Goal: Information Seeking & Learning: Learn about a topic

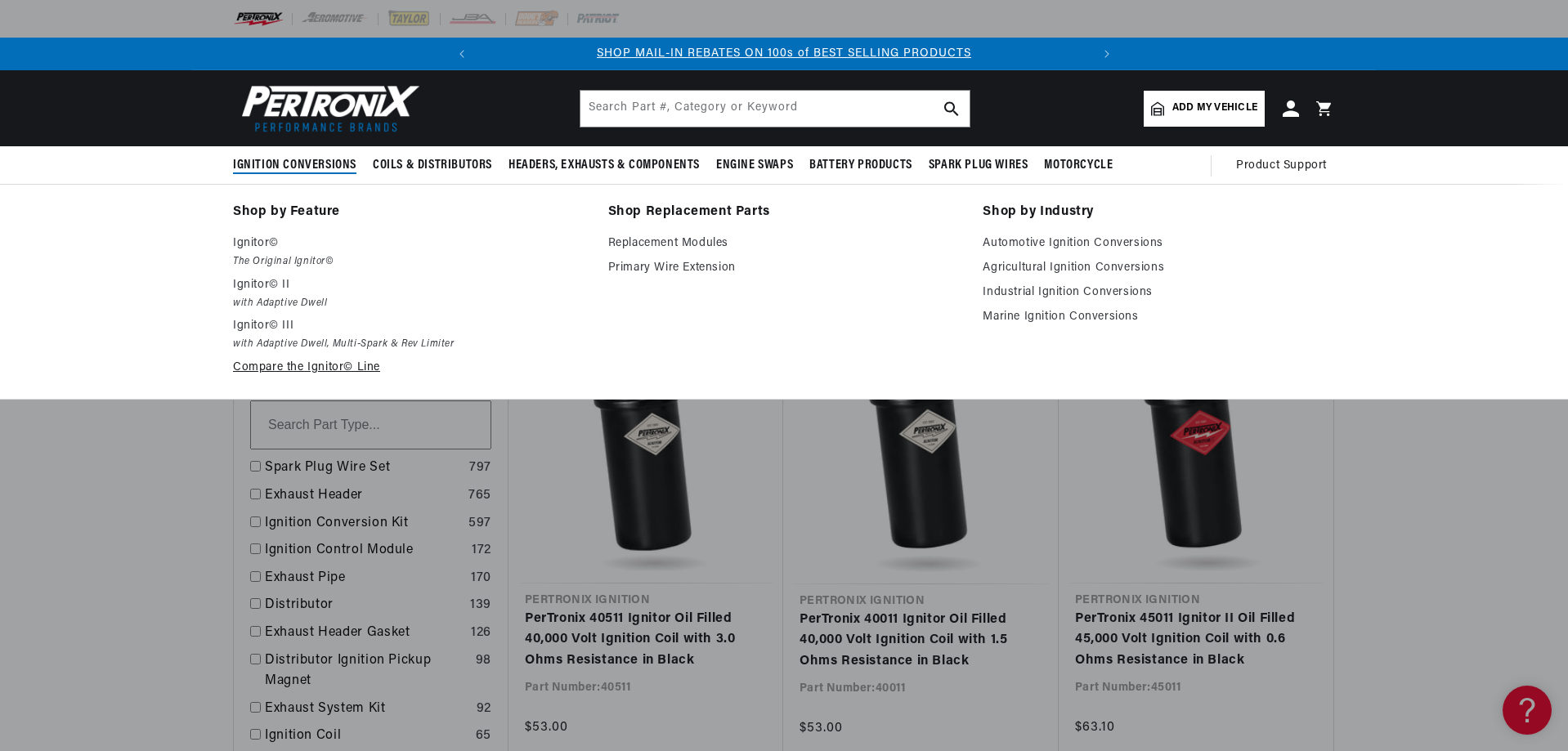
click at [289, 364] on link "Compare the Ignitor© Line" at bounding box center [409, 367] width 352 height 19
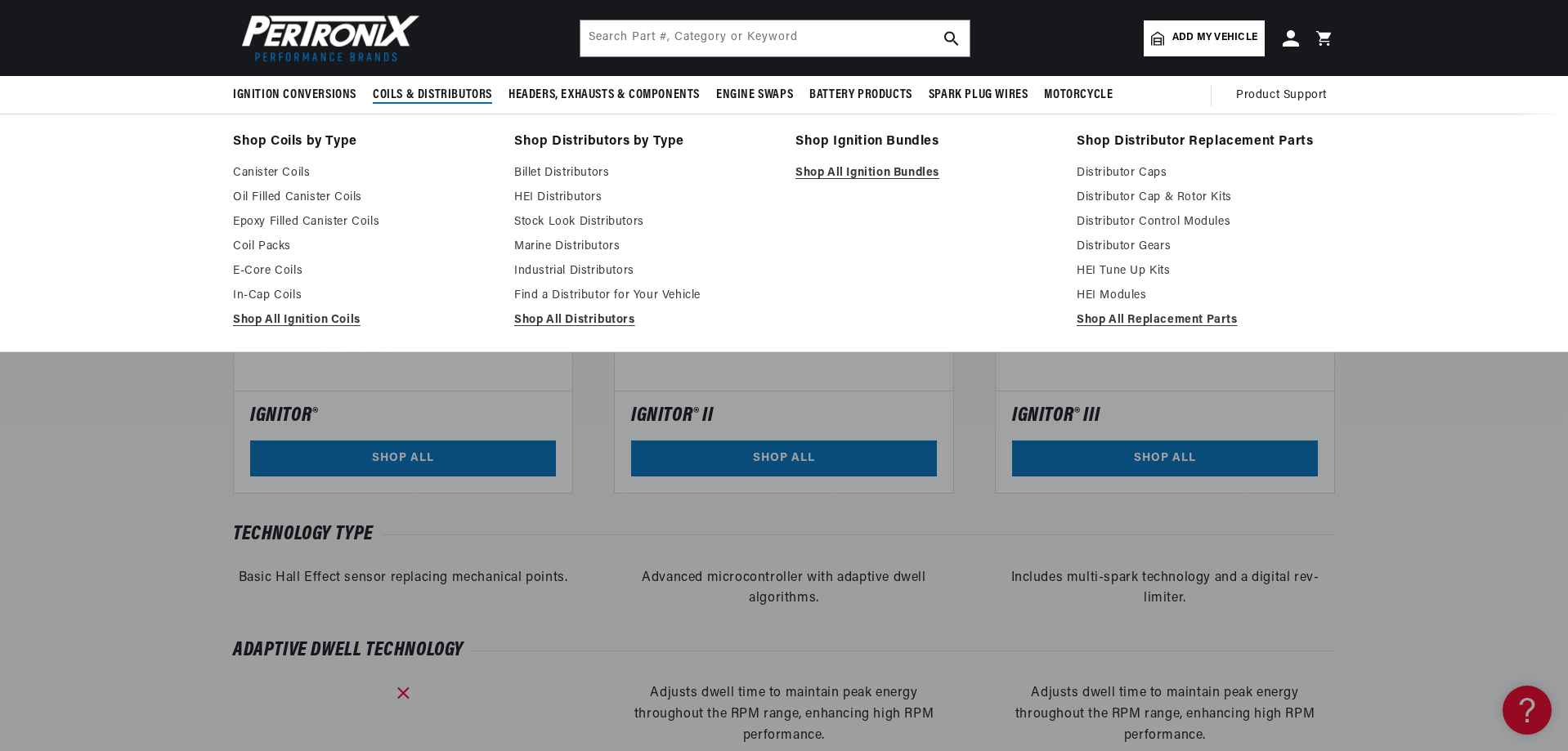
scroll to position [0, 610]
click at [536, 225] on link "Stock Look Distributors" at bounding box center [643, 222] width 258 height 19
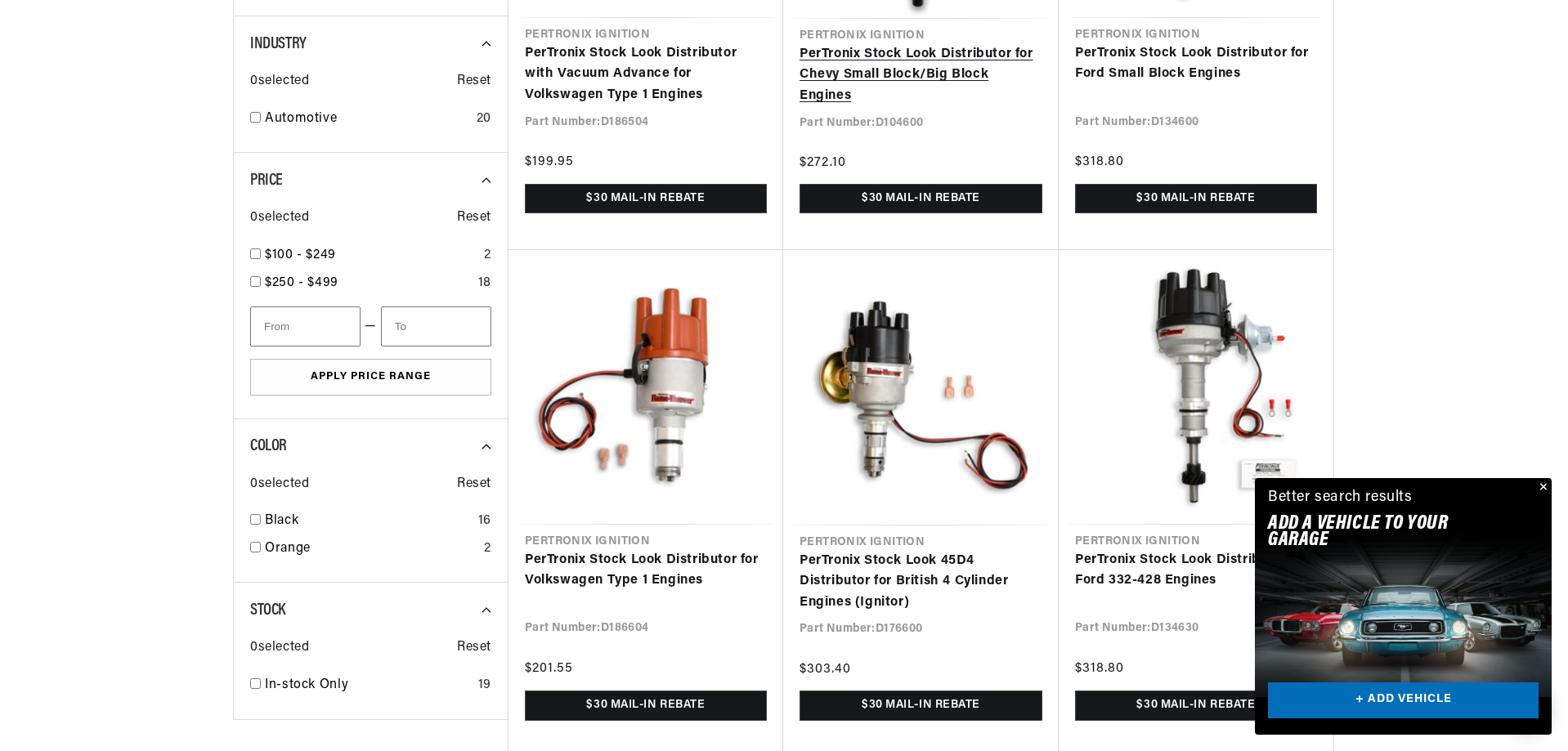
scroll to position [899, 0]
click at [1536, 489] on button "Close" at bounding box center [1541, 487] width 19 height 19
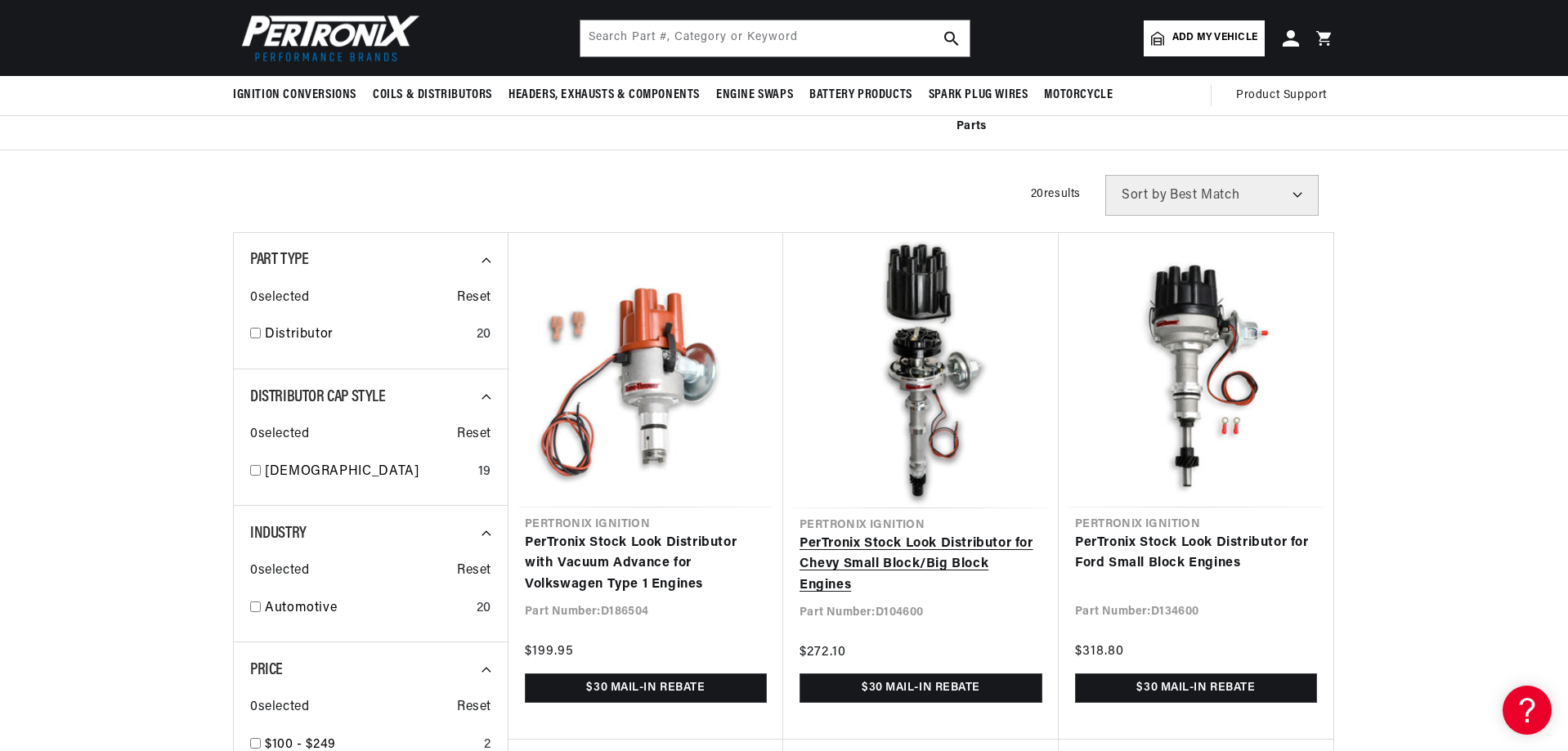
scroll to position [0, 610]
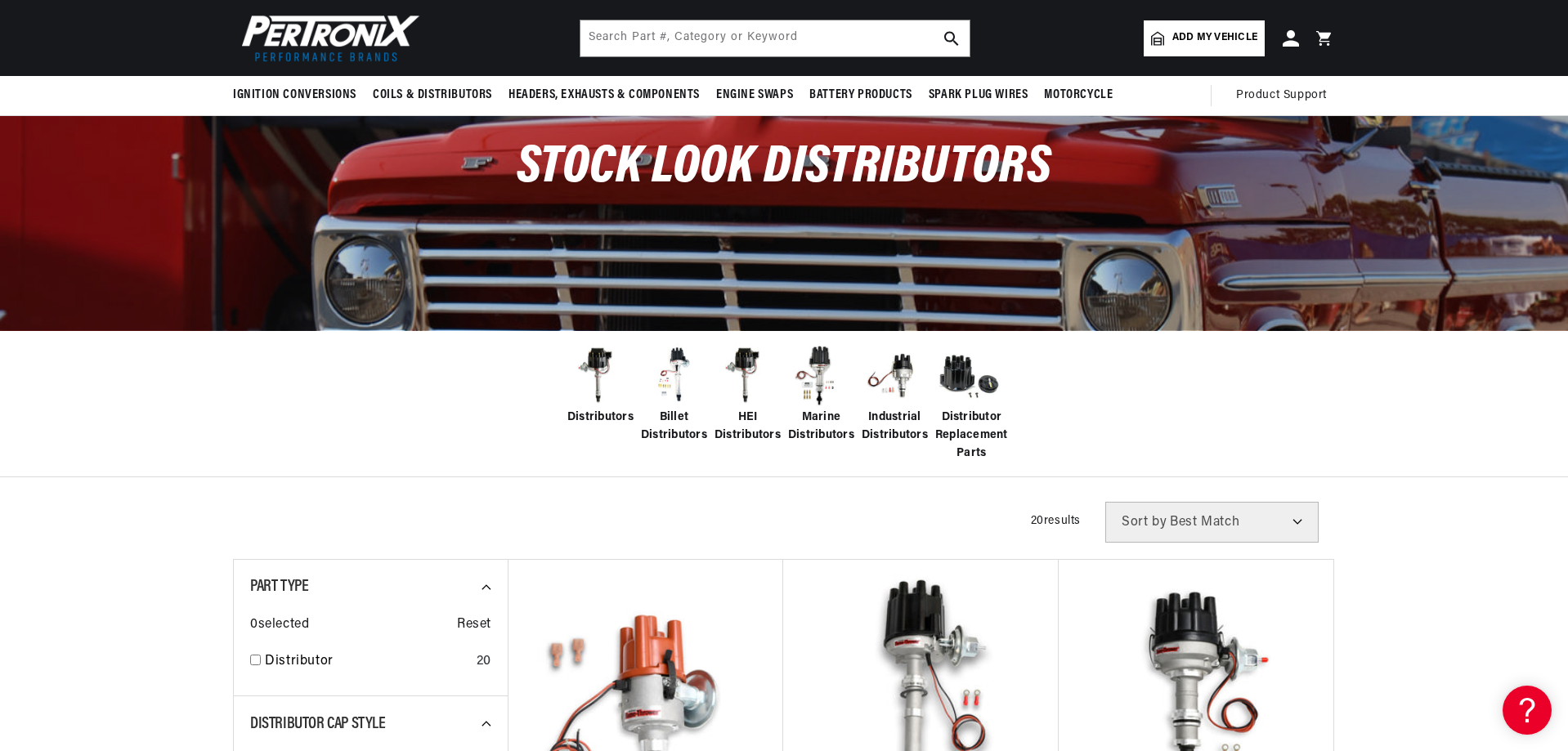
scroll to position [0, 610]
click at [664, 416] on span "Billet Distributors" at bounding box center [674, 427] width 67 height 37
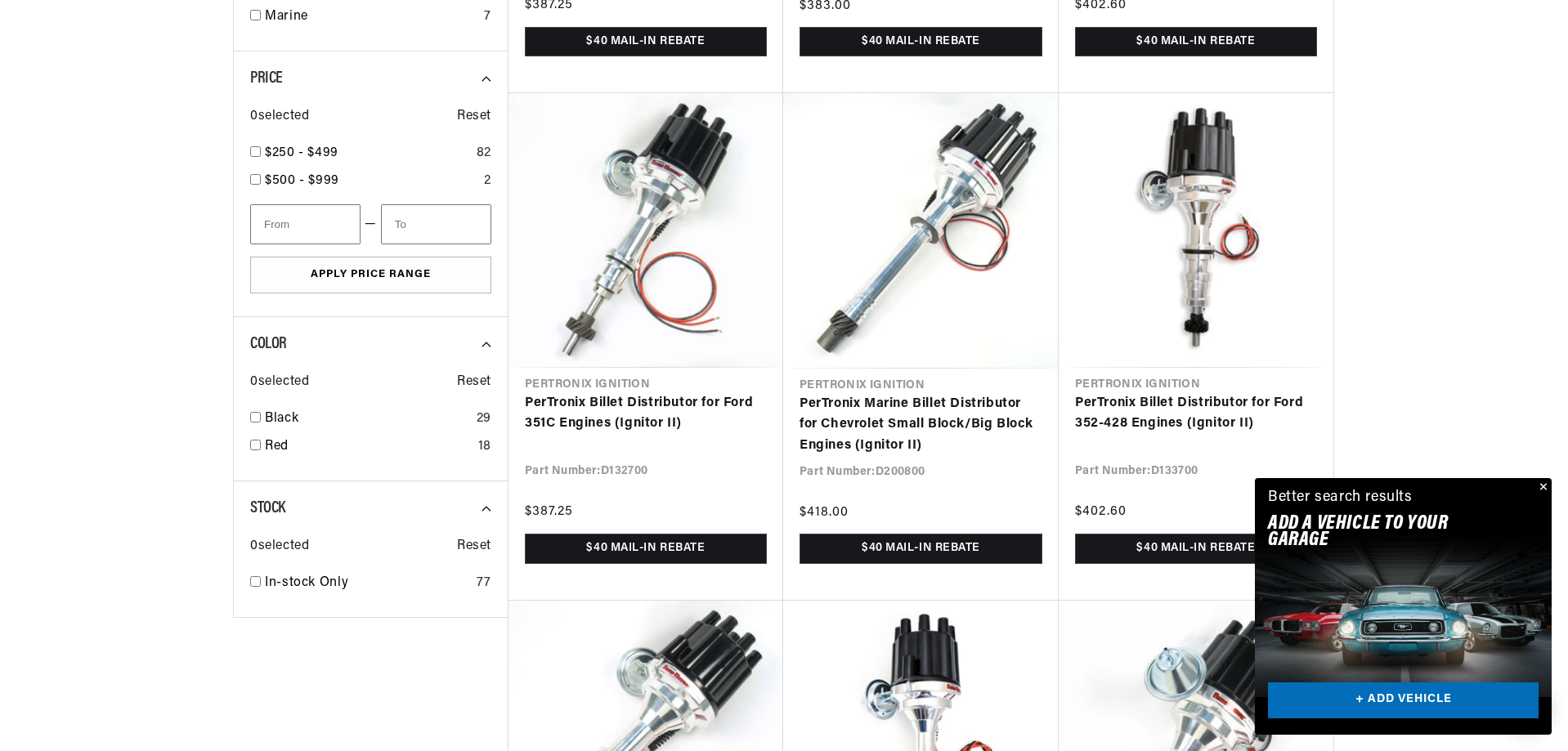
scroll to position [1063, 0]
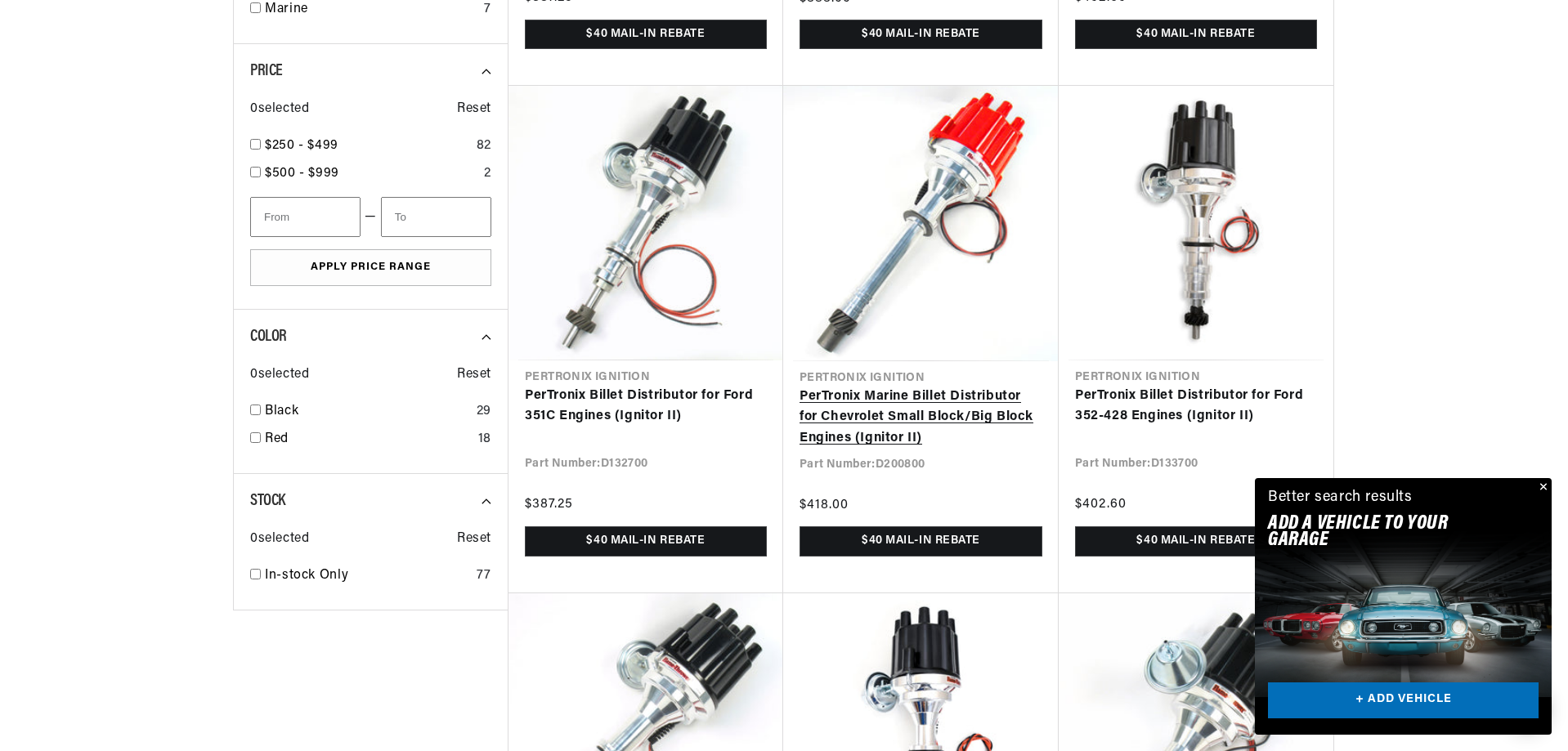
click at [953, 397] on link "PerTronix Marine Billet Distributor for Chevrolet Small Block/Big Block Engines…" at bounding box center [921, 418] width 243 height 63
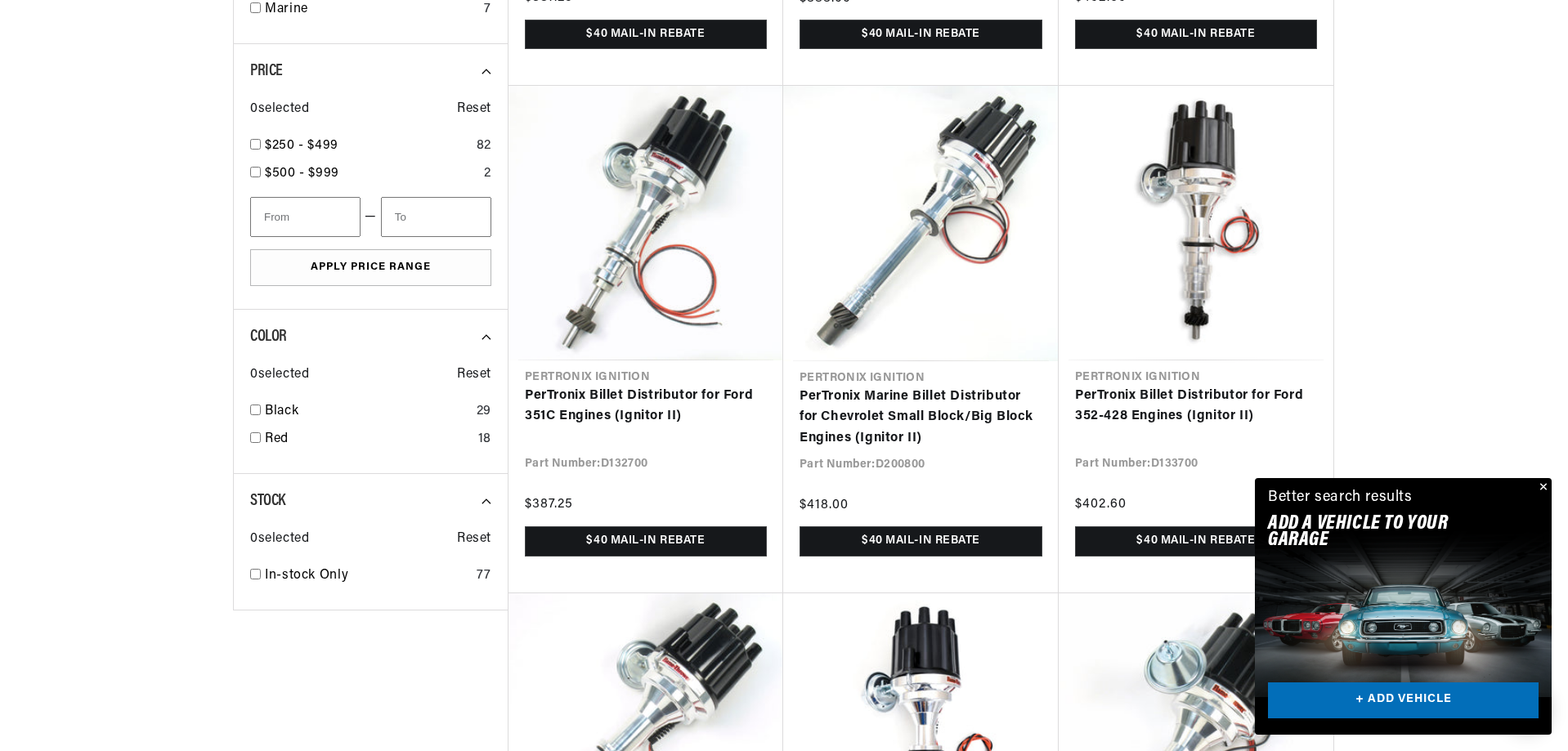
click at [1550, 483] on button "Close" at bounding box center [1541, 487] width 19 height 19
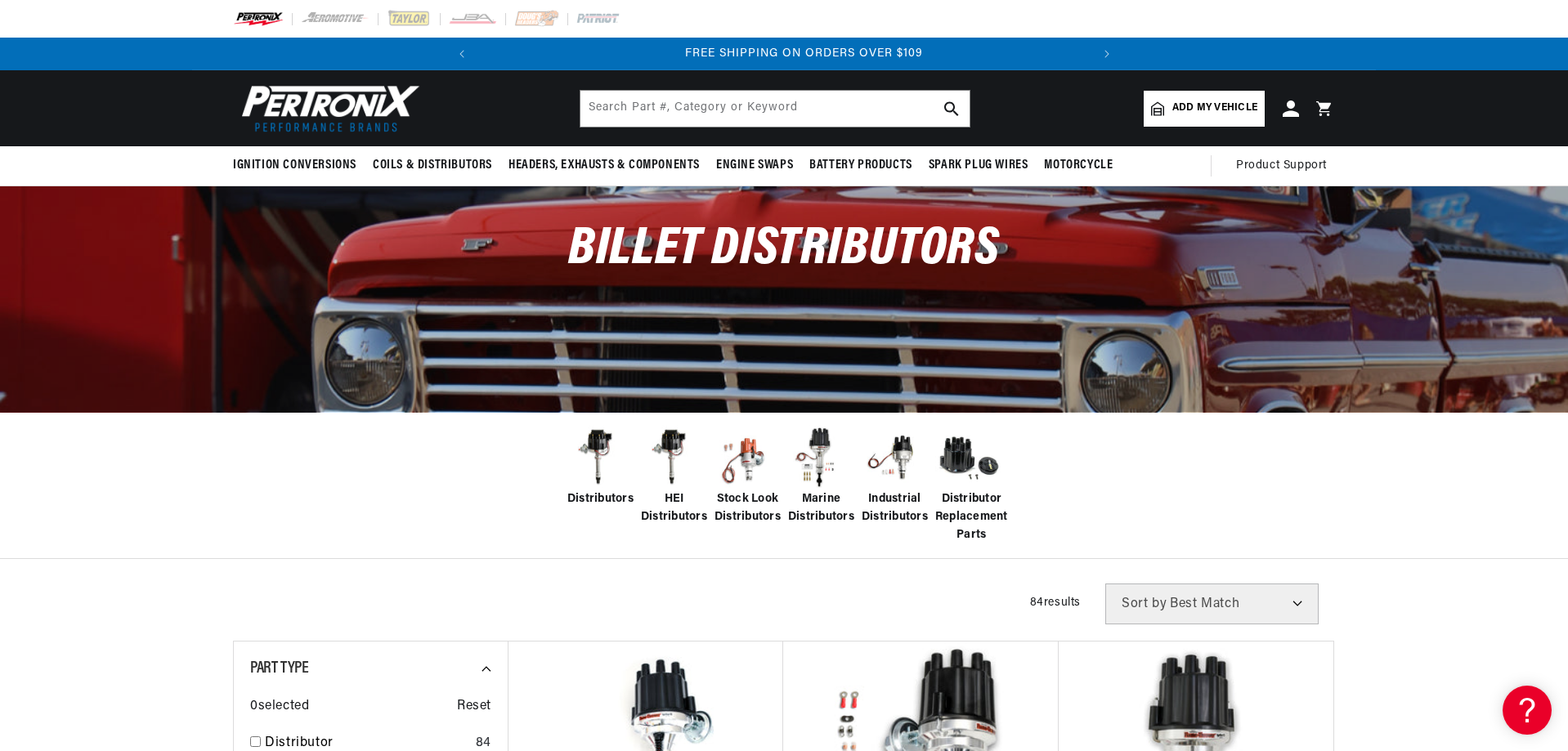
scroll to position [0, 610]
click at [317, 119] on img at bounding box center [326, 108] width 188 height 56
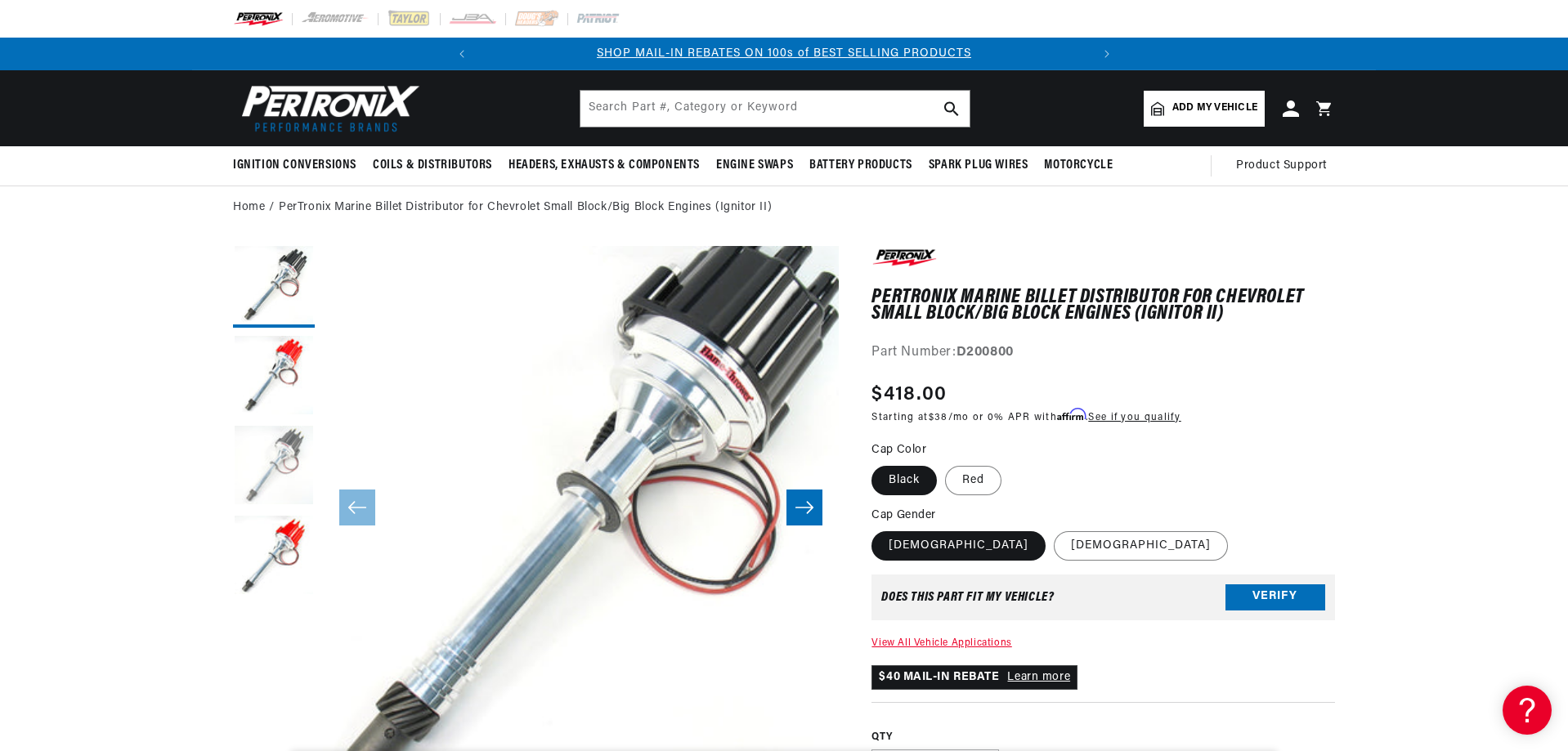
click at [262, 457] on button "Load image 3 in gallery view" at bounding box center [273, 466] width 82 height 82
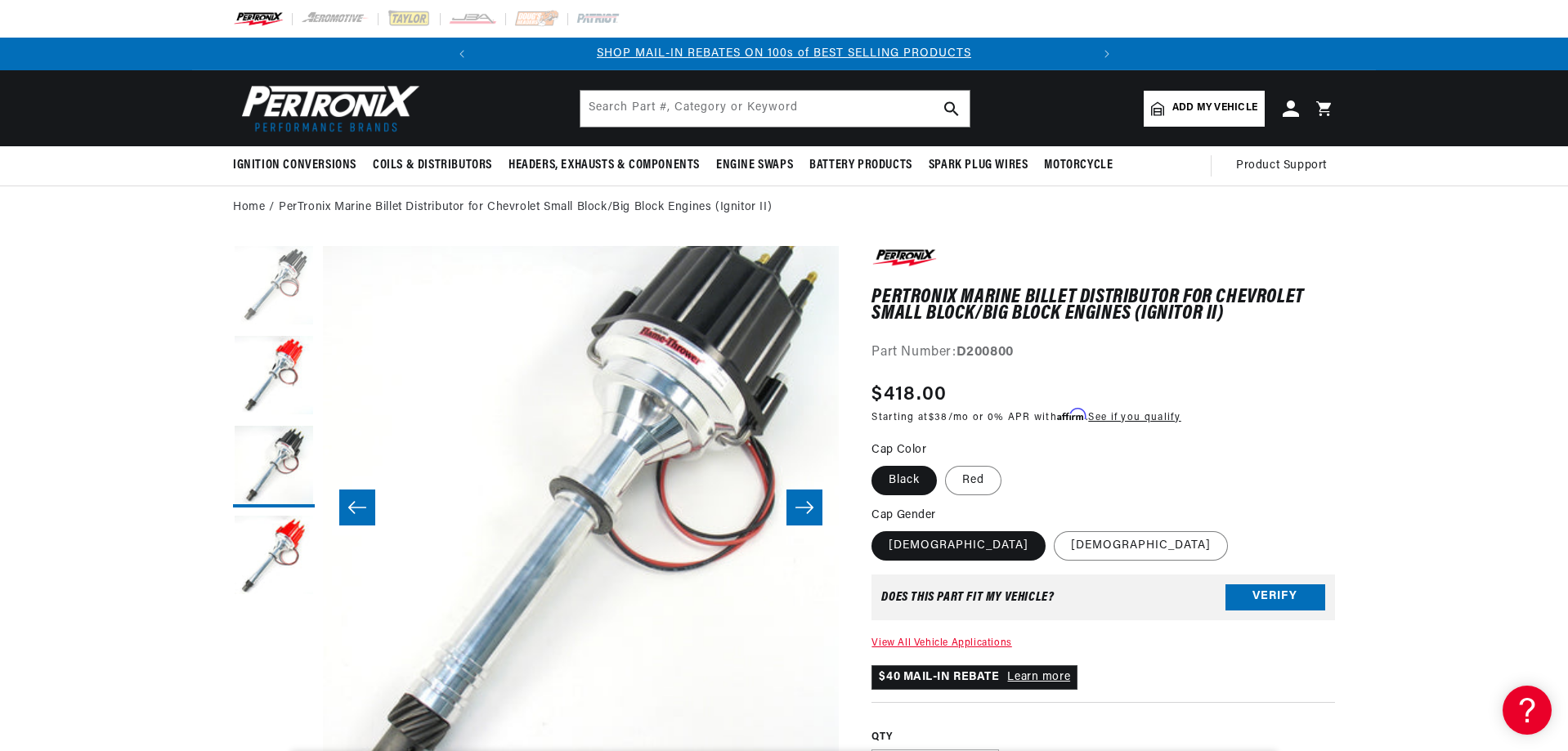
click at [302, 281] on button "Load image 1 in gallery view" at bounding box center [273, 287] width 82 height 82
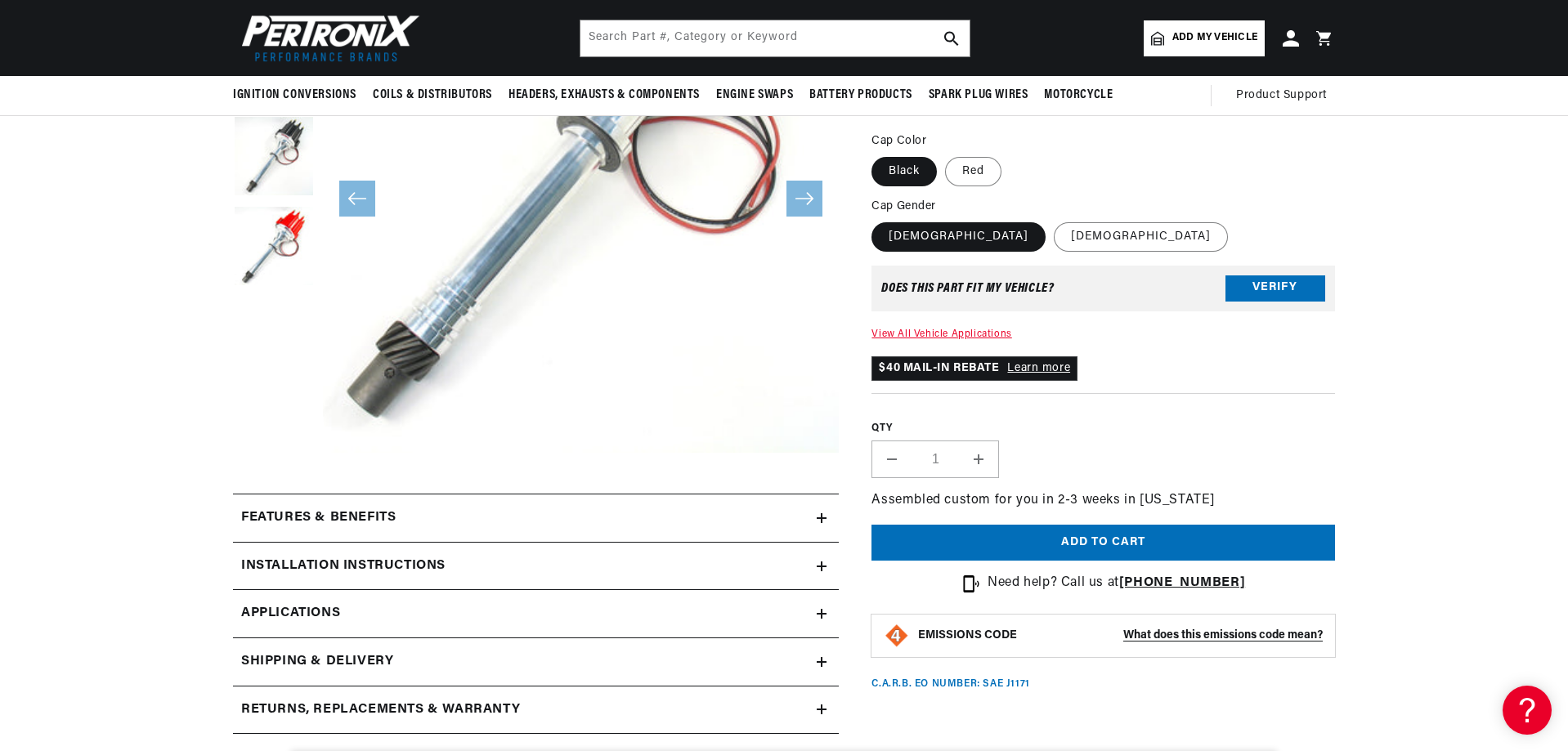
scroll to position [491, 0]
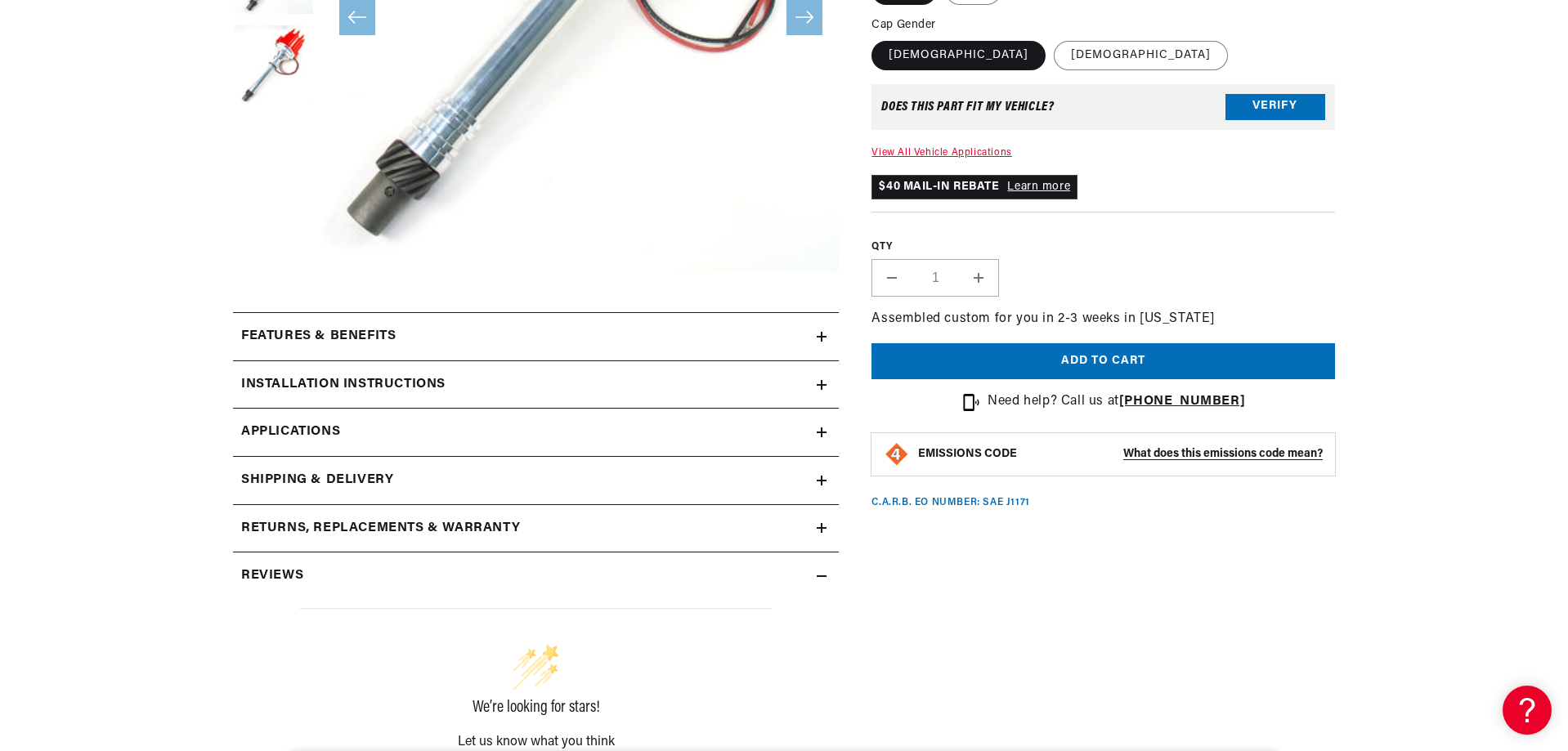
click at [793, 330] on div "Features & Benefits" at bounding box center [524, 336] width 583 height 21
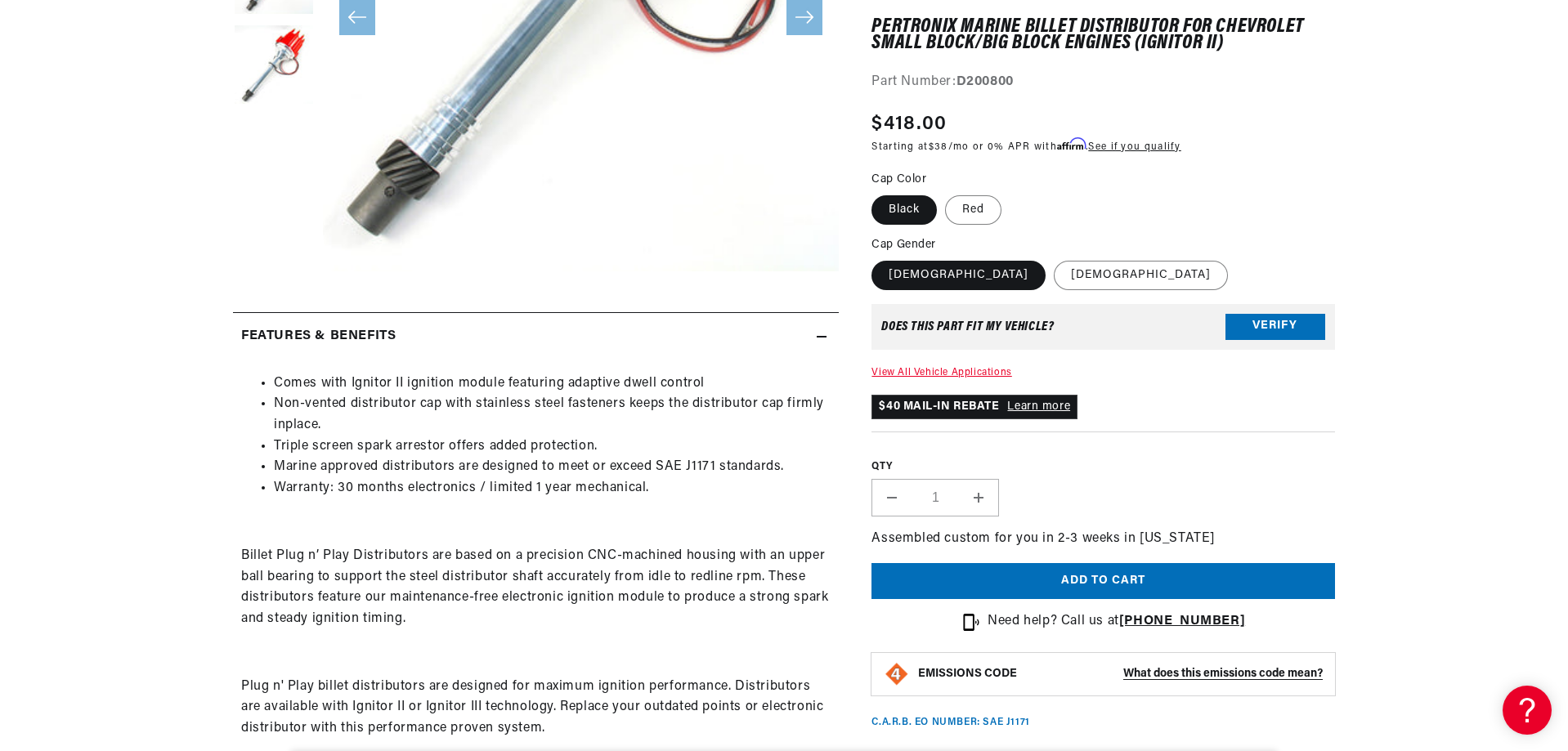
click at [793, 330] on div "Features & Benefits" at bounding box center [524, 336] width 583 height 21
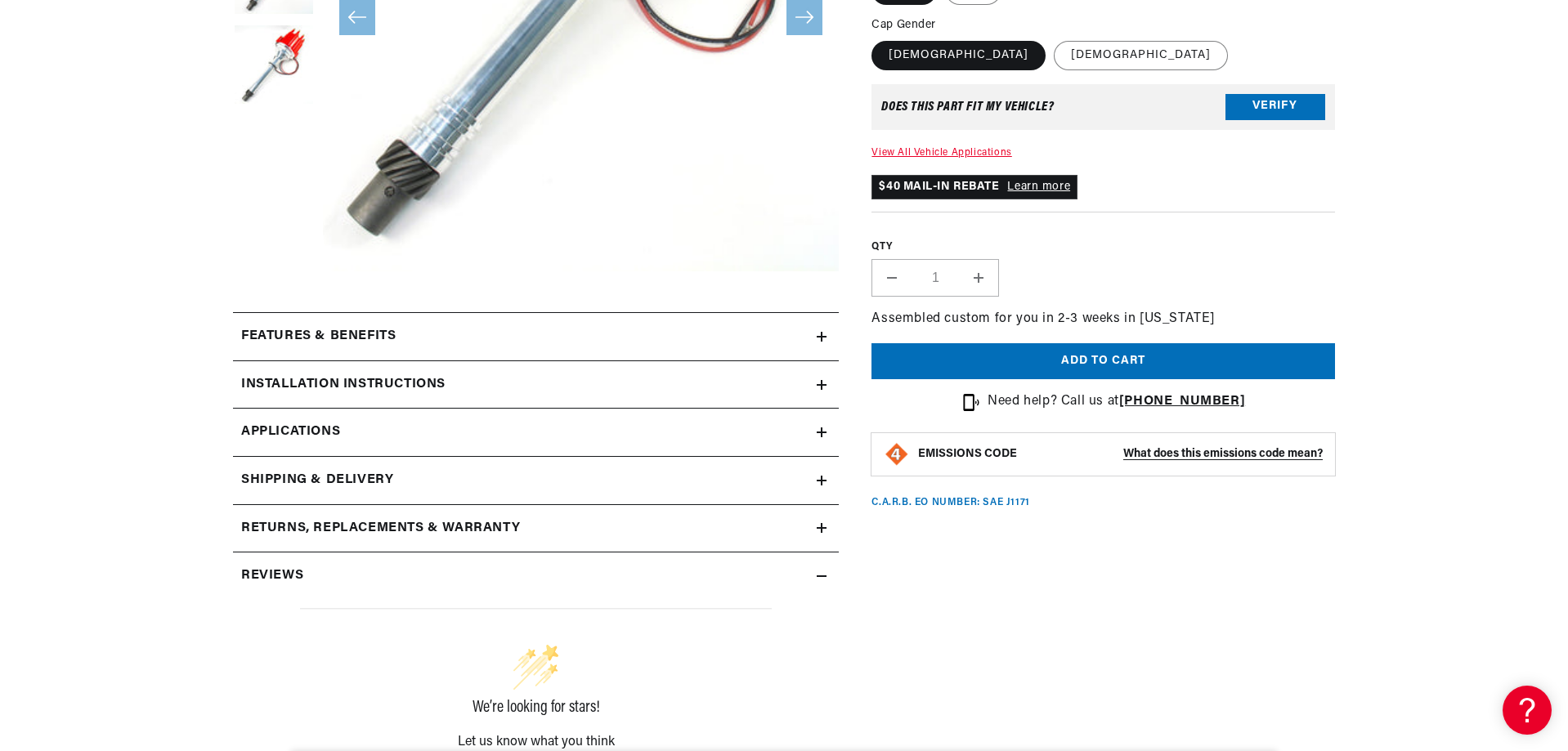
click at [790, 351] on summary "Features & Benefits" at bounding box center [535, 336] width 606 height 47
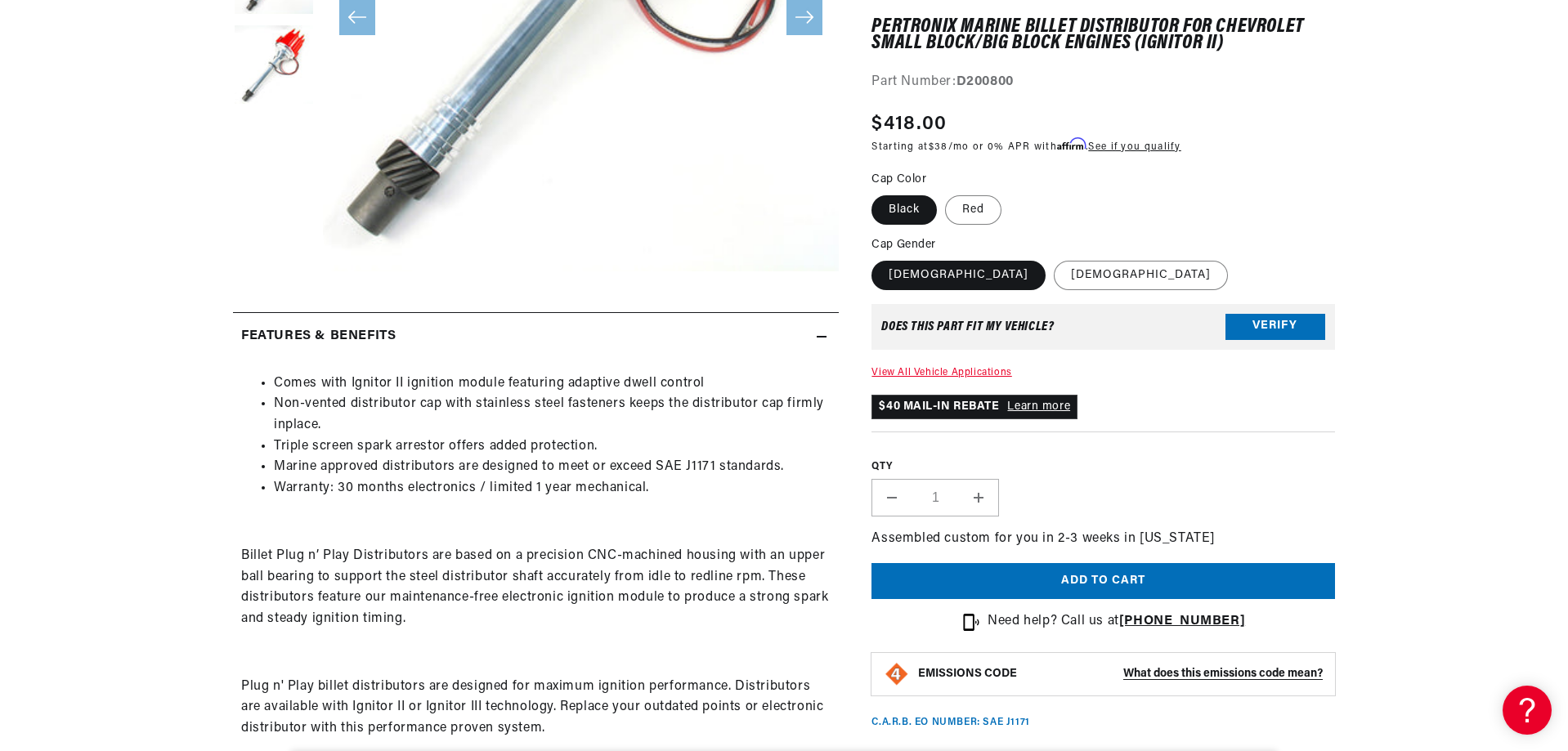
click at [786, 351] on summary "Features & Benefits" at bounding box center [535, 336] width 606 height 47
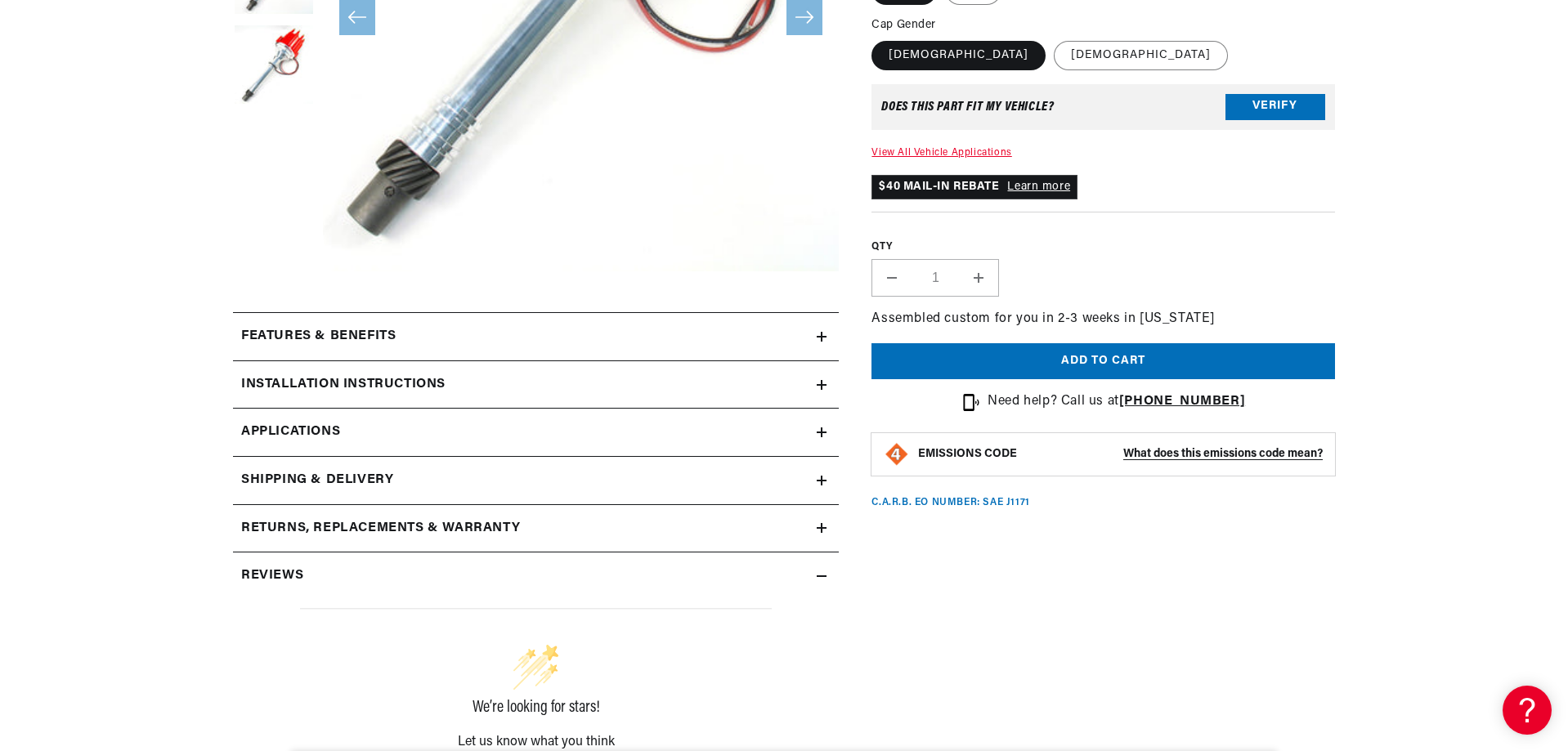
click at [782, 376] on div "Installation instructions" at bounding box center [524, 384] width 583 height 21
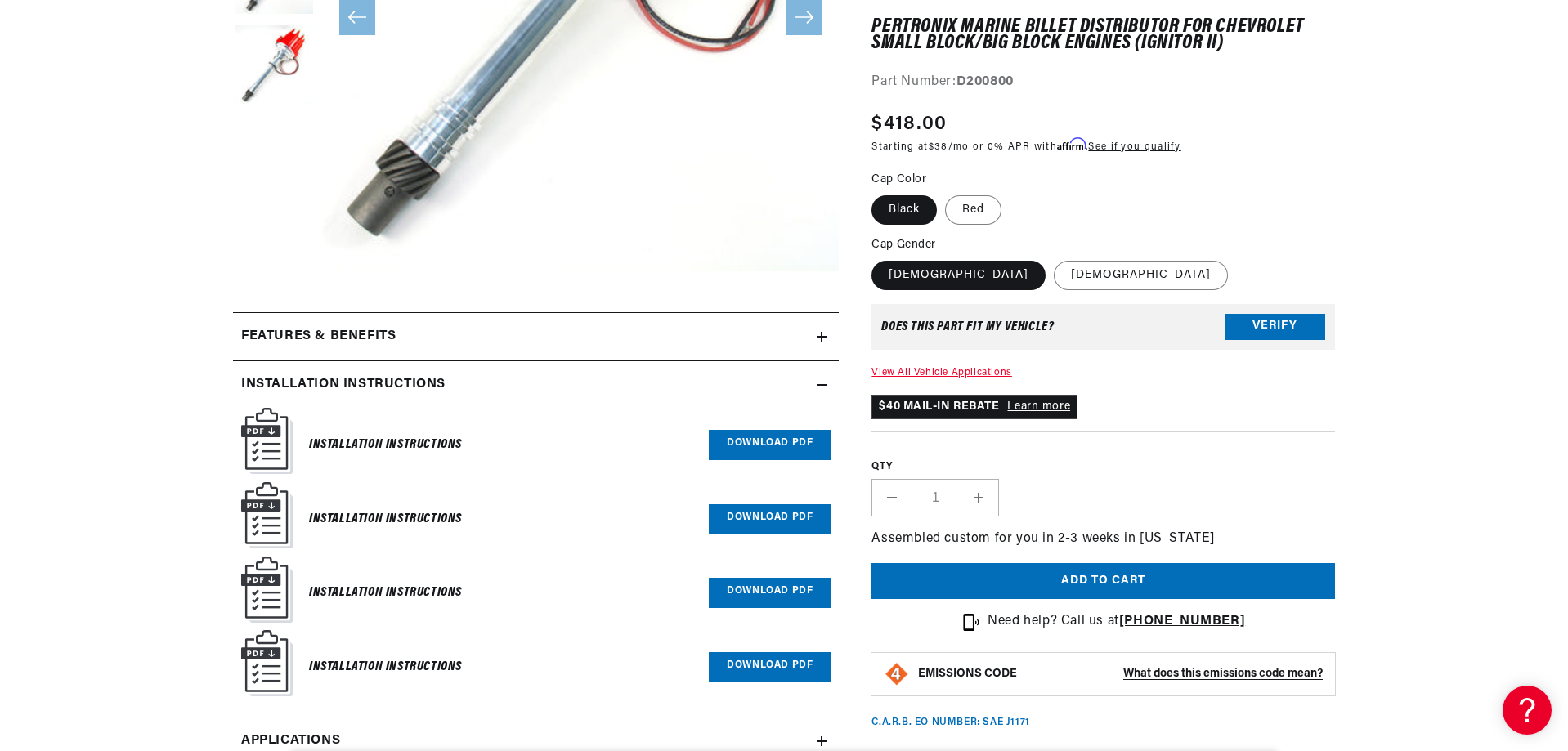
click at [782, 376] on div "Installation instructions" at bounding box center [524, 384] width 583 height 21
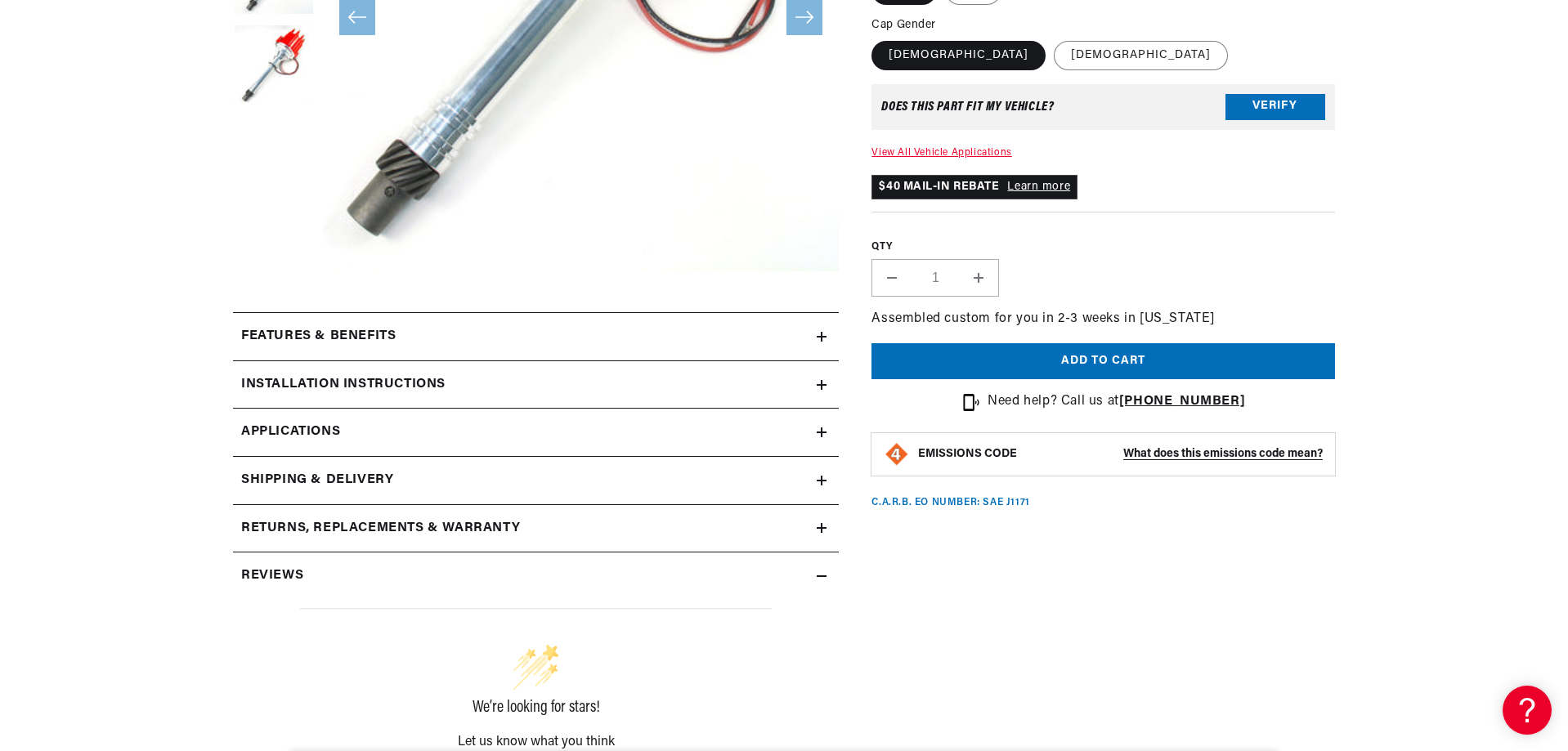
click at [782, 418] on link "Applications" at bounding box center [535, 432] width 606 height 48
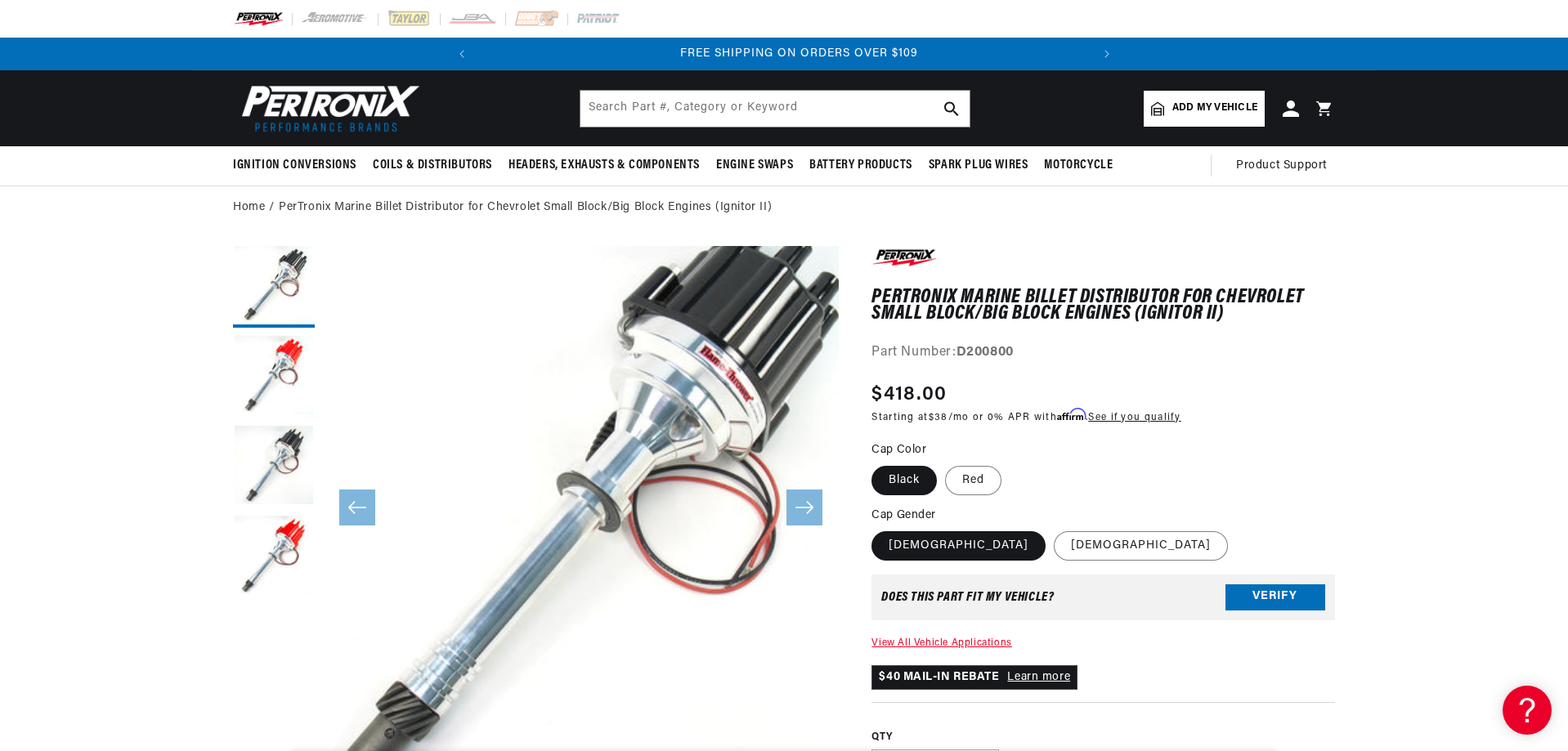
scroll to position [0, 610]
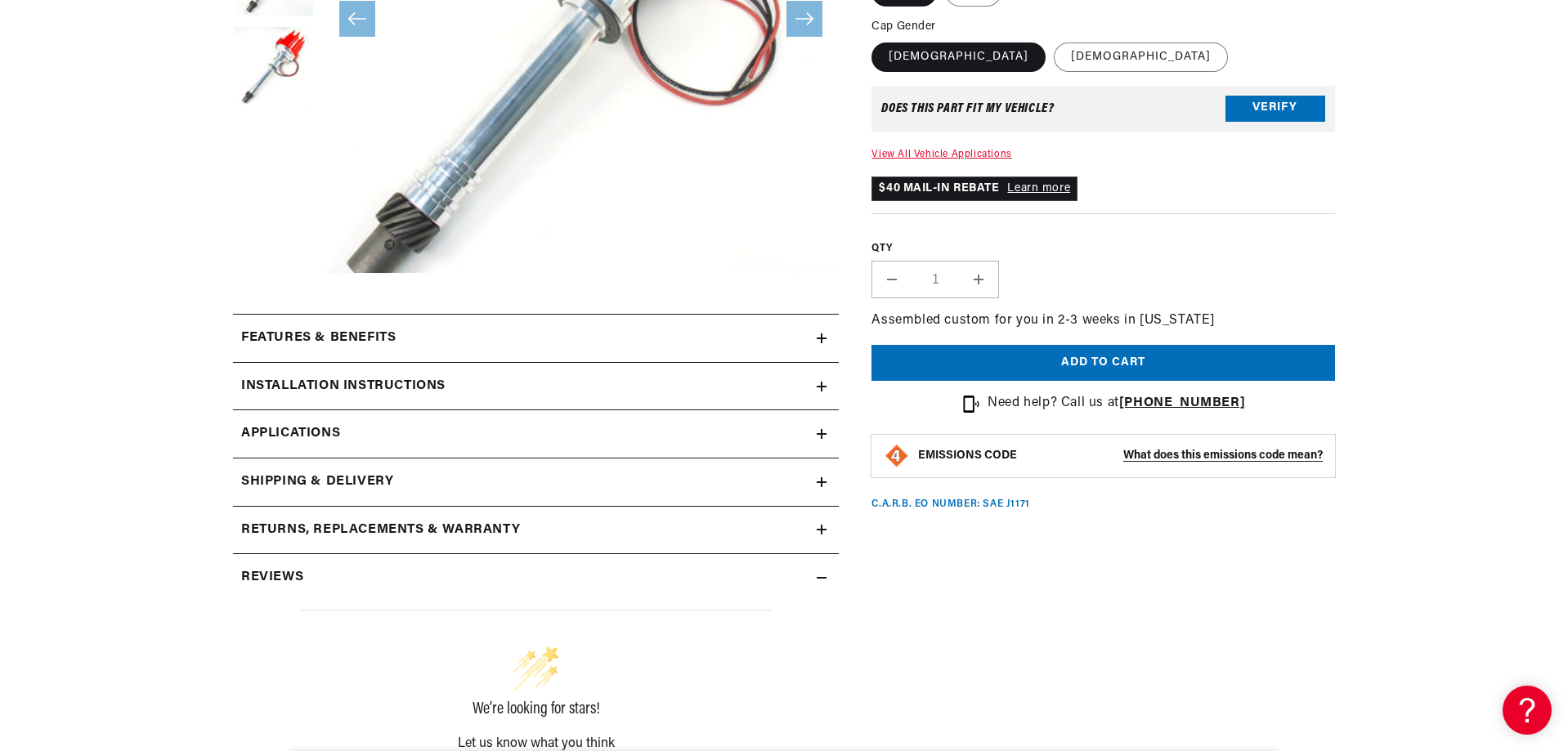
scroll to position [491, 0]
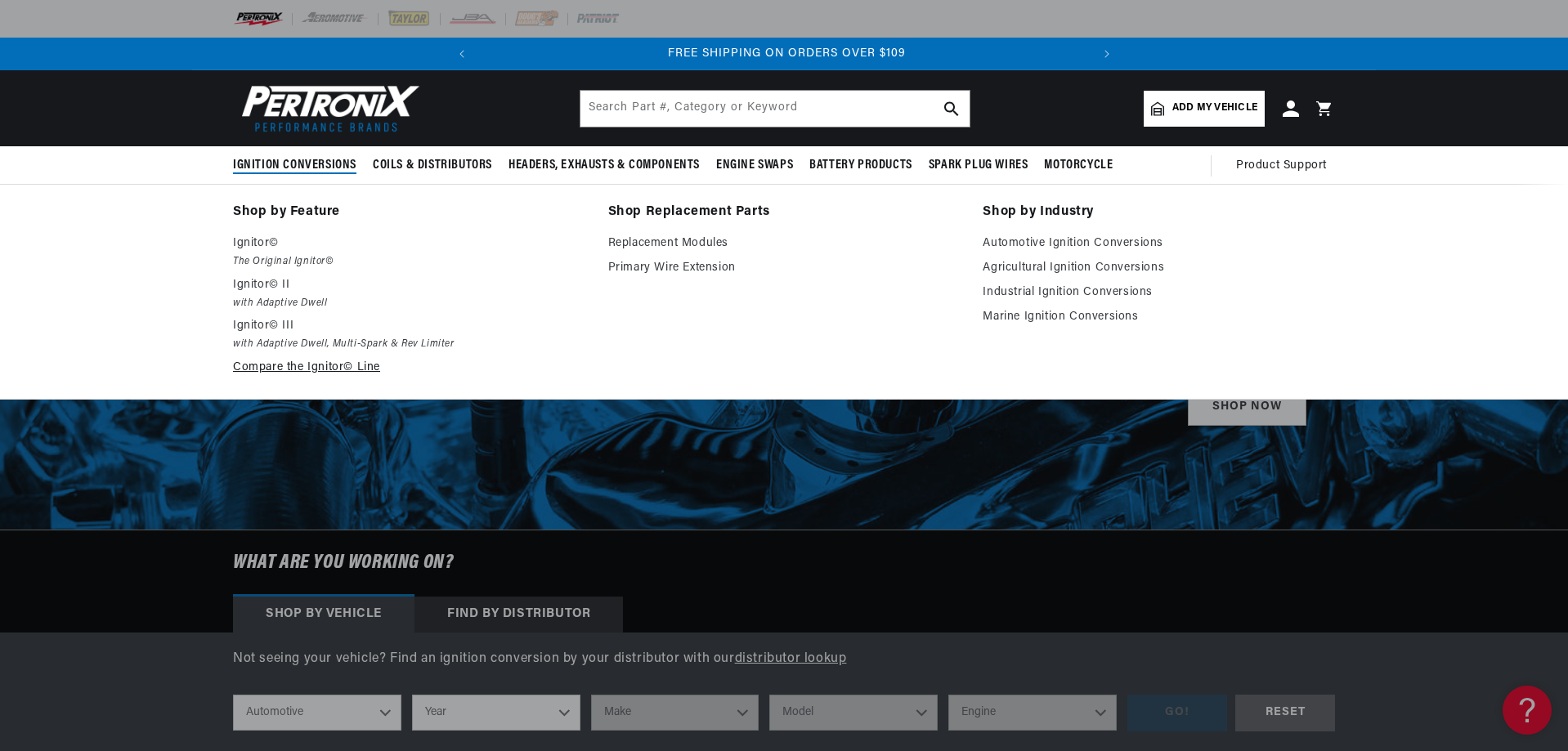
scroll to position [0, 610]
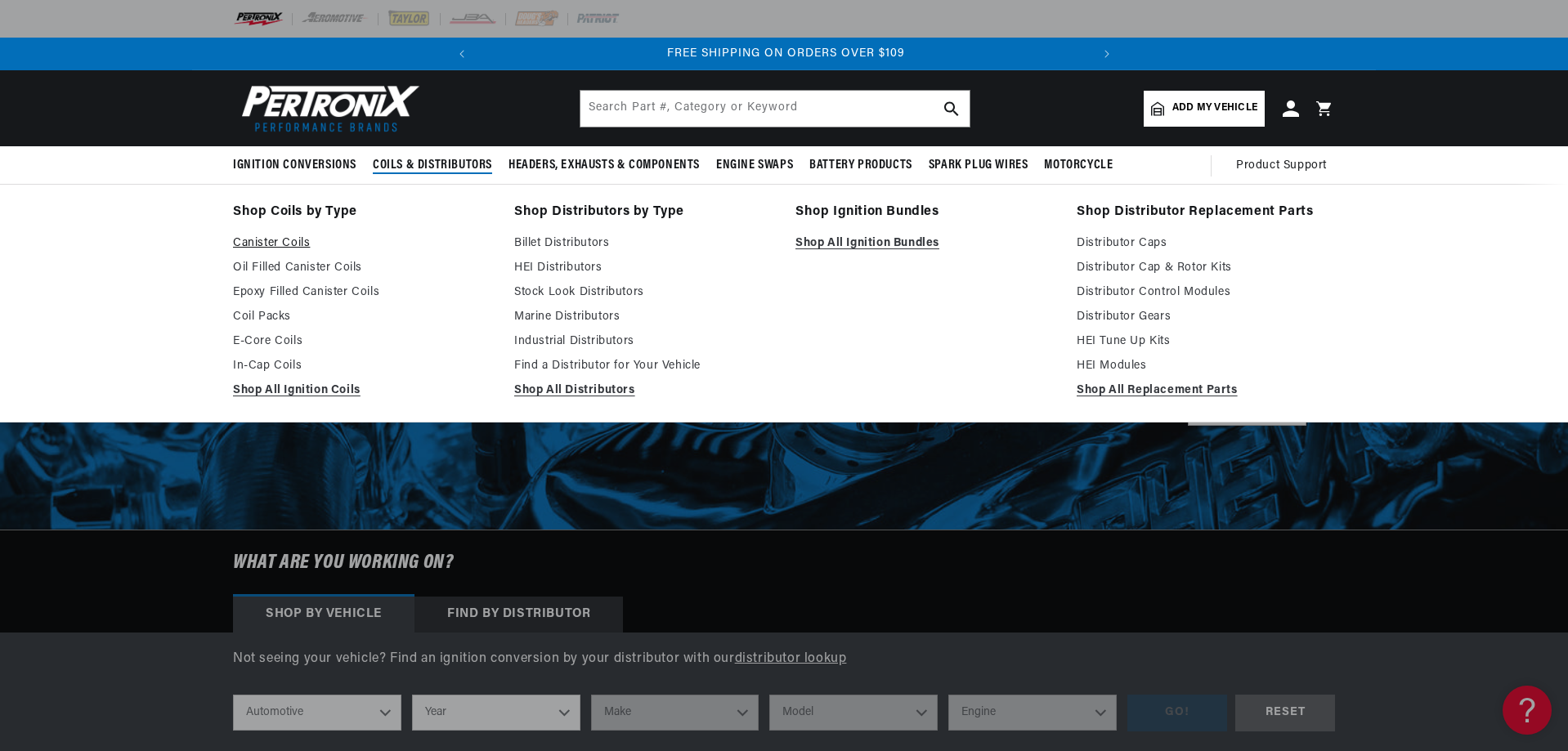
click at [272, 246] on link "Canister Coils" at bounding box center [362, 243] width 258 height 19
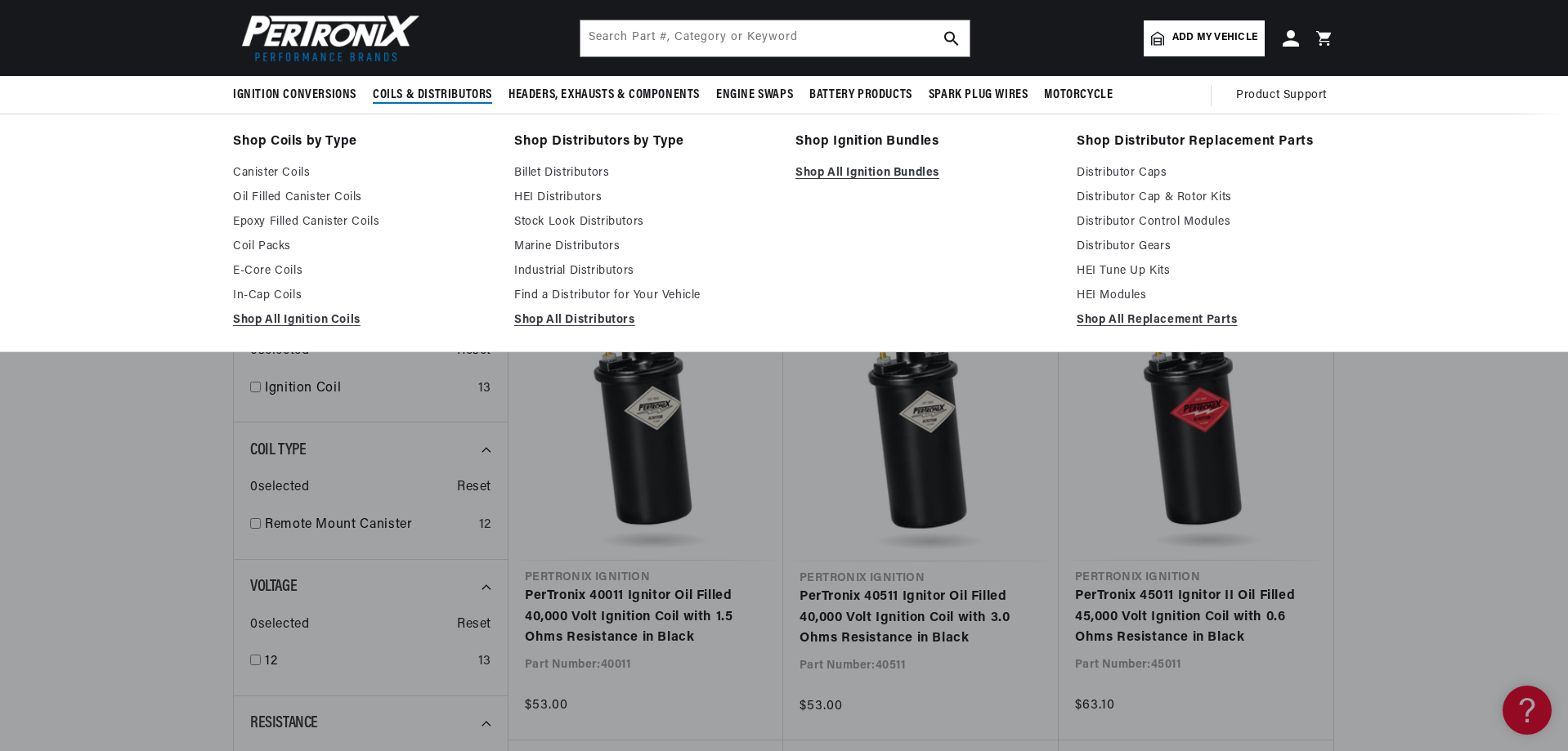
click at [452, 90] on span "Coils & Distributors" at bounding box center [432, 95] width 120 height 17
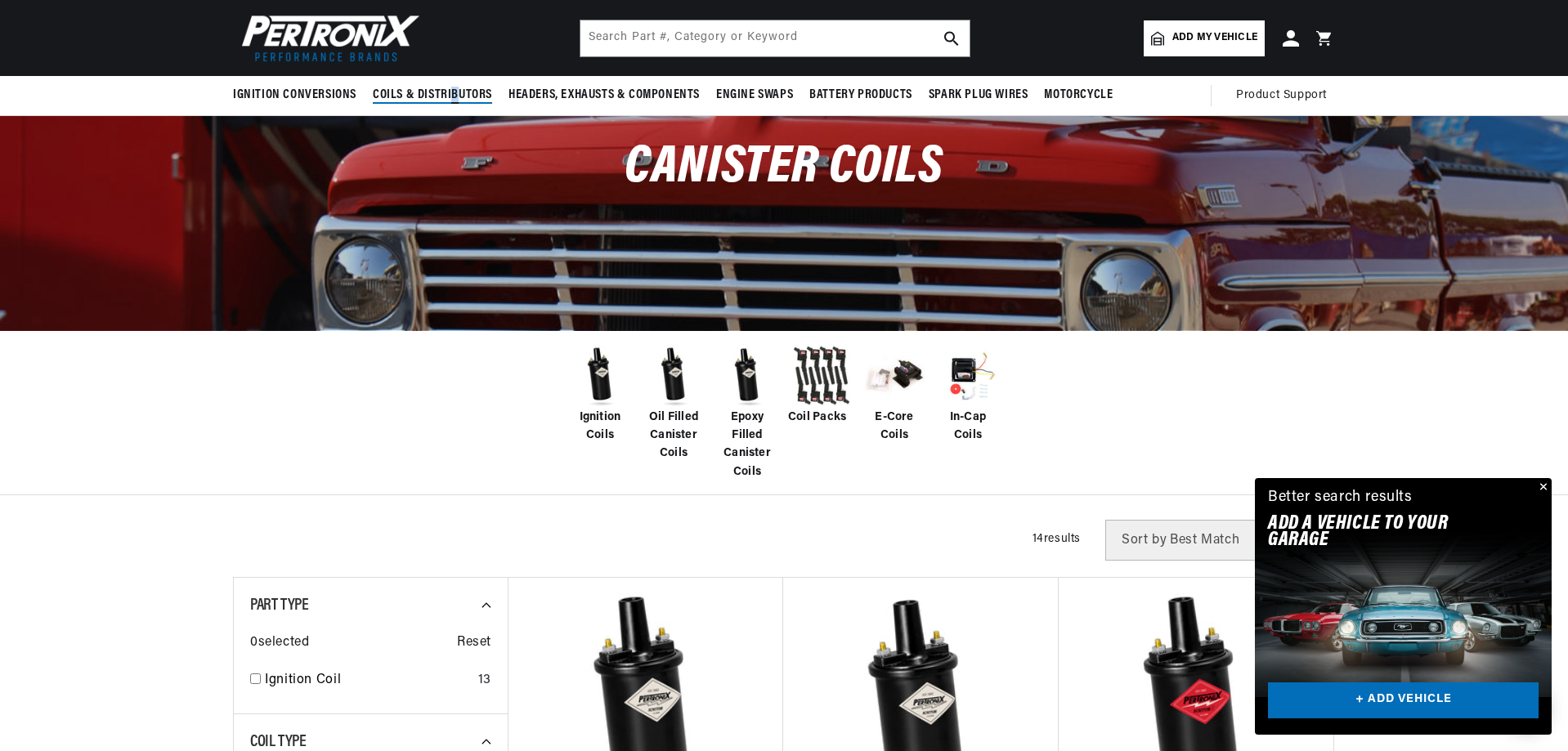
click at [452, 91] on span "Coils & Distributors" at bounding box center [432, 95] width 120 height 17
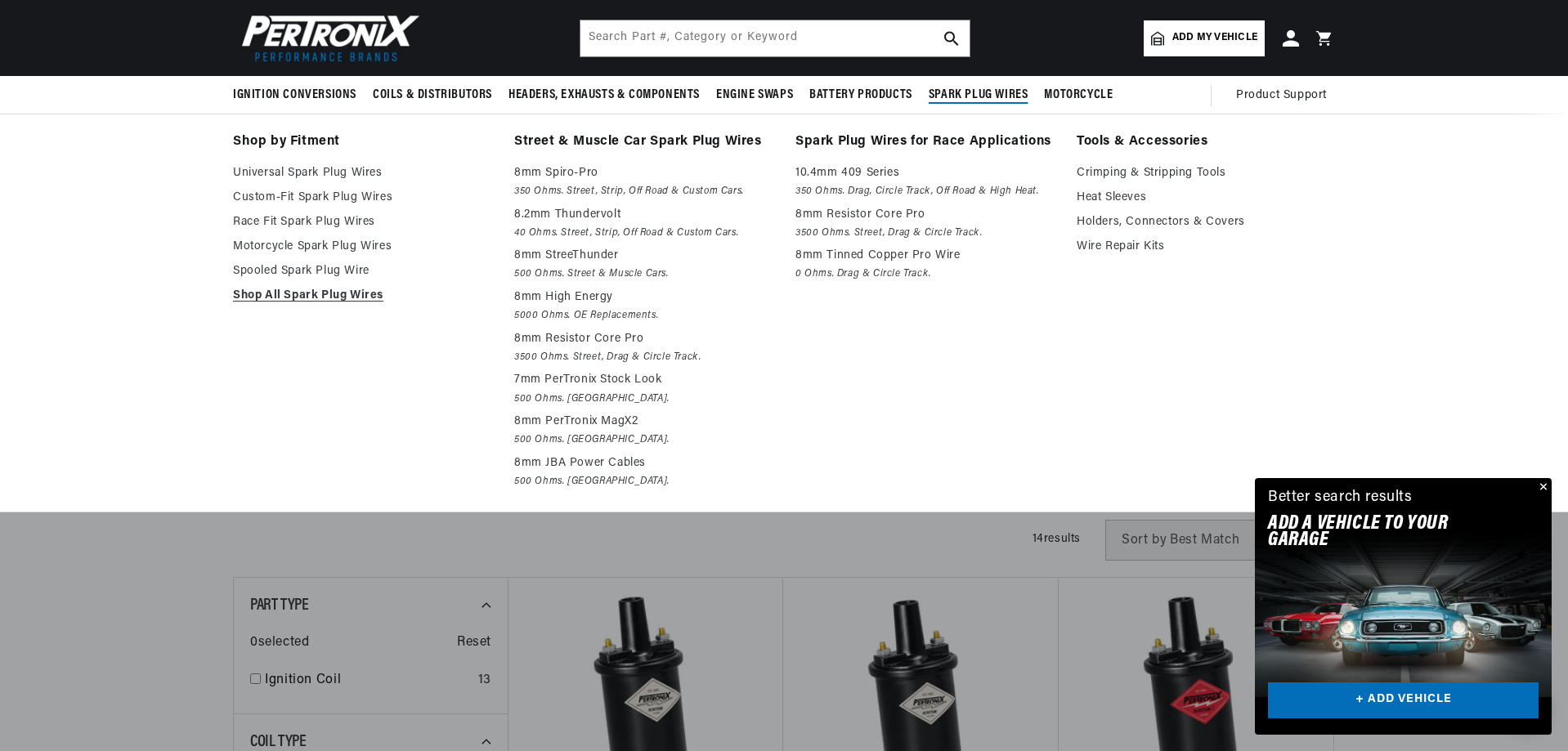
scroll to position [0, 0]
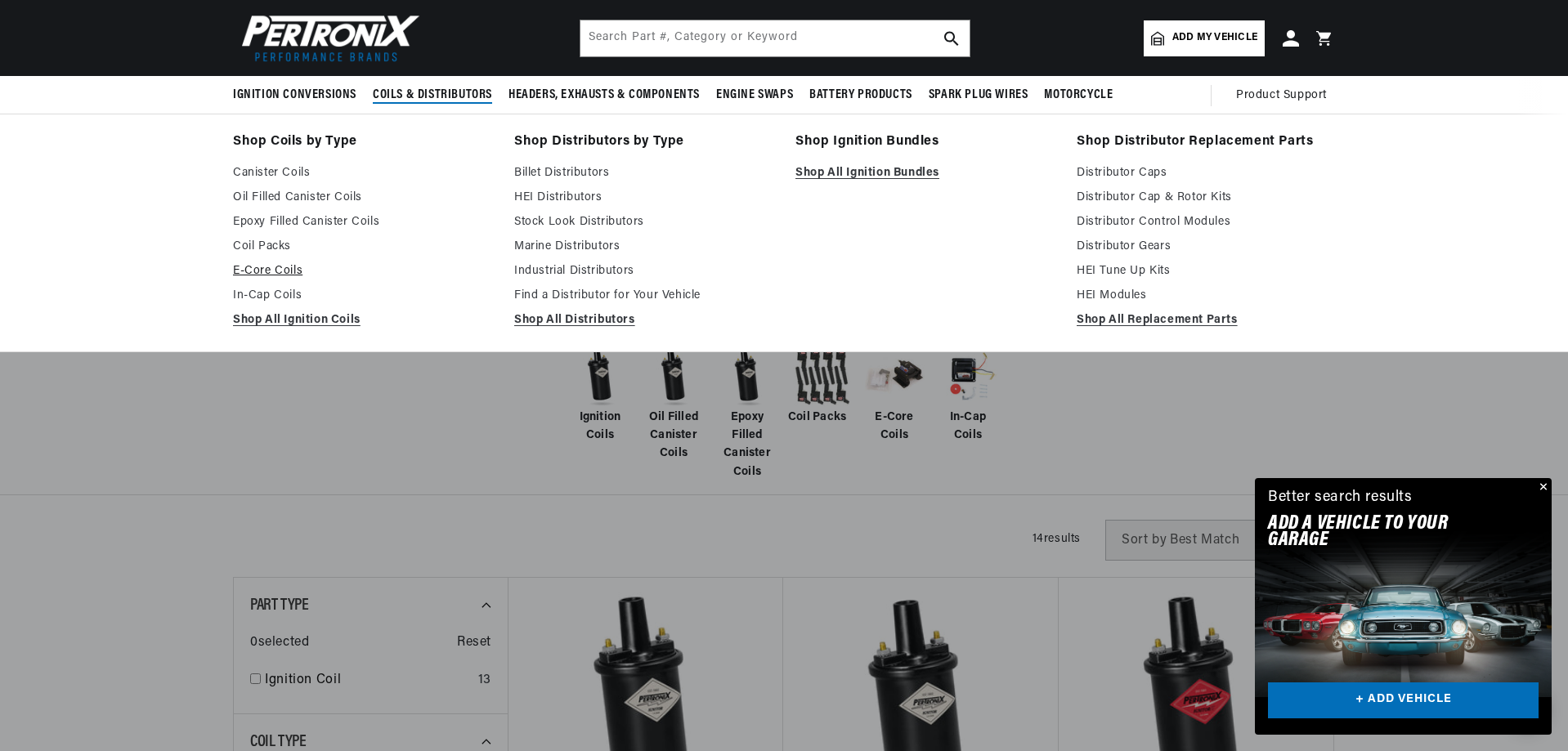
click at [298, 273] on link "E-Core Coils" at bounding box center [362, 271] width 258 height 19
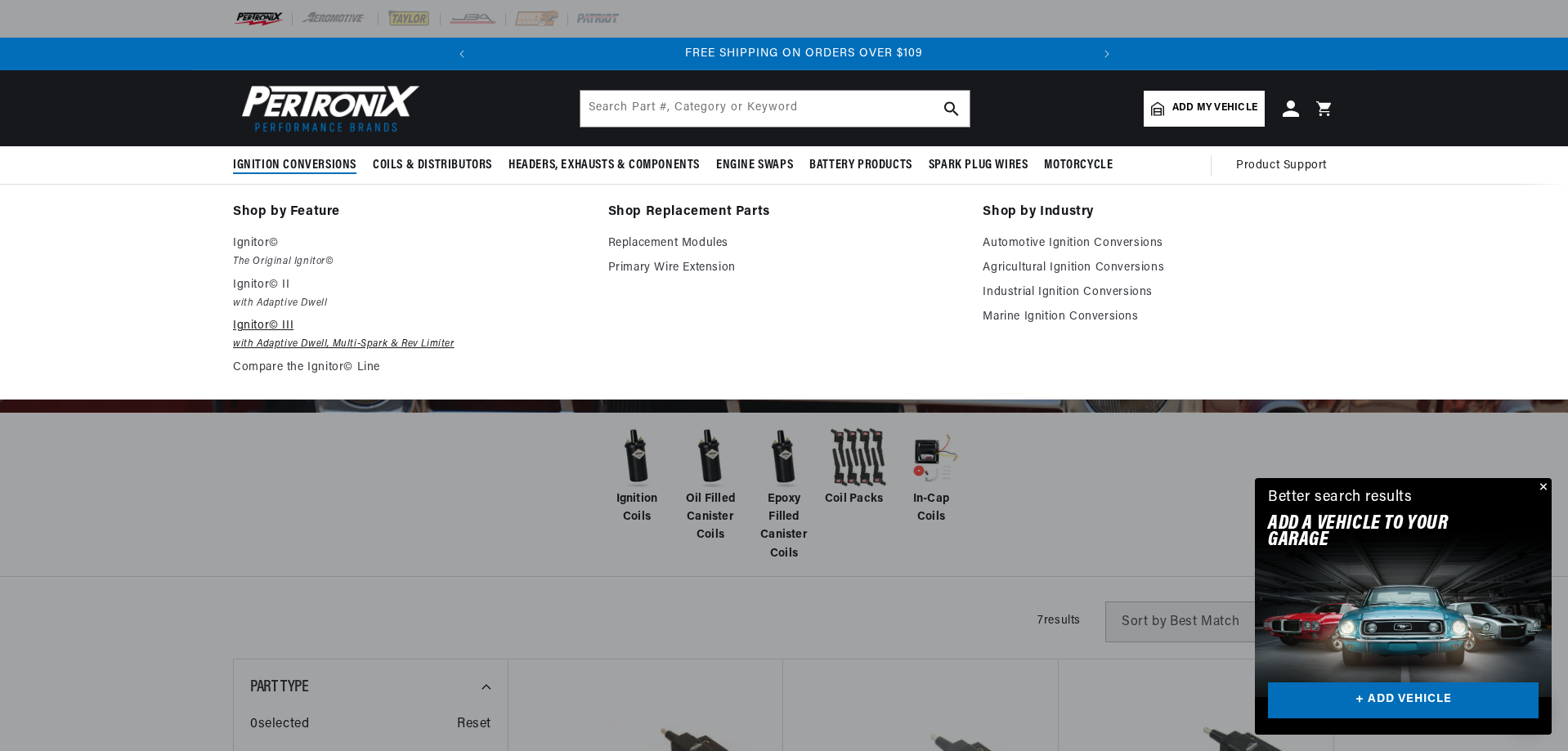
scroll to position [0, 610]
click at [661, 248] on link "Replacement Modules" at bounding box center [784, 243] width 352 height 19
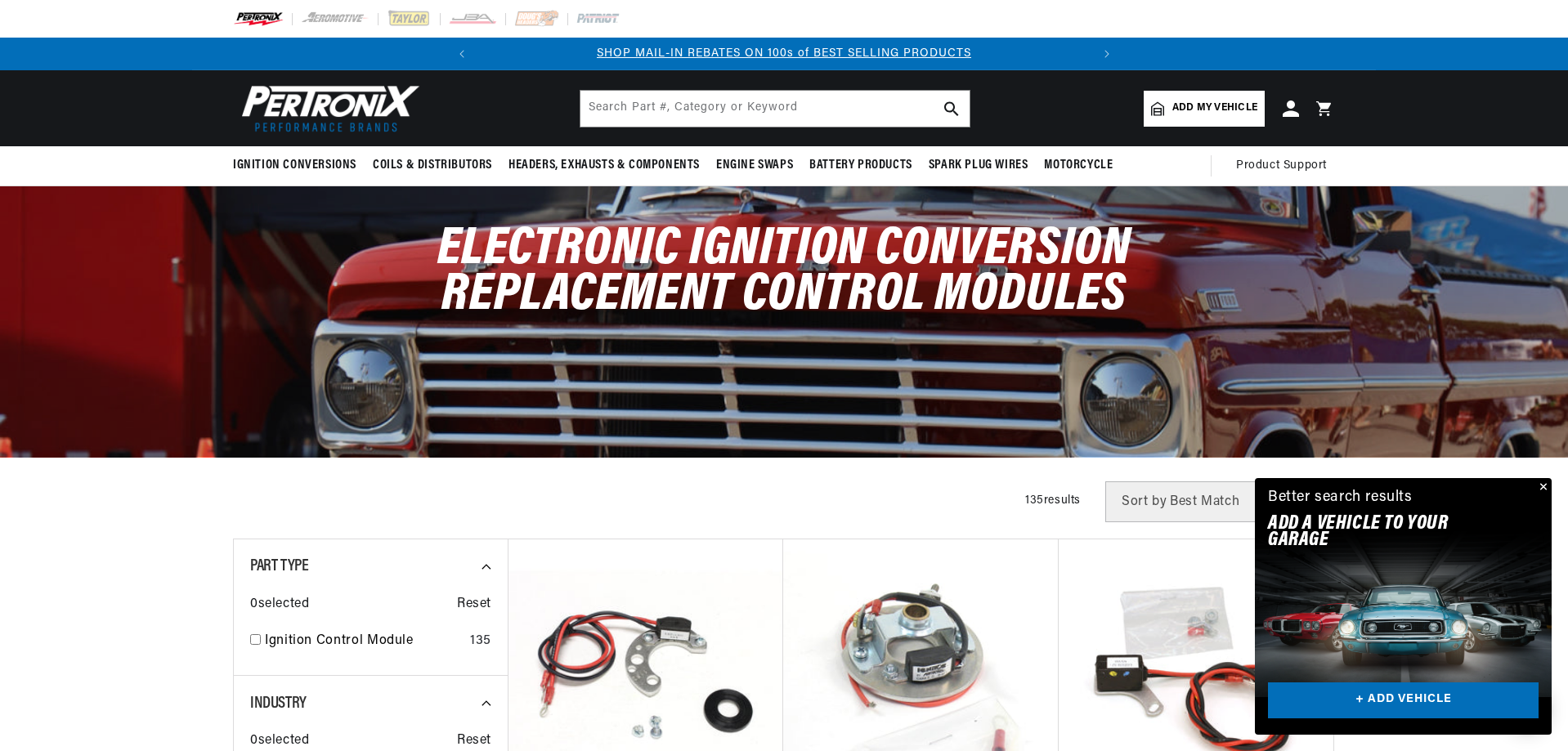
click at [1538, 486] on button "Close" at bounding box center [1541, 487] width 19 height 19
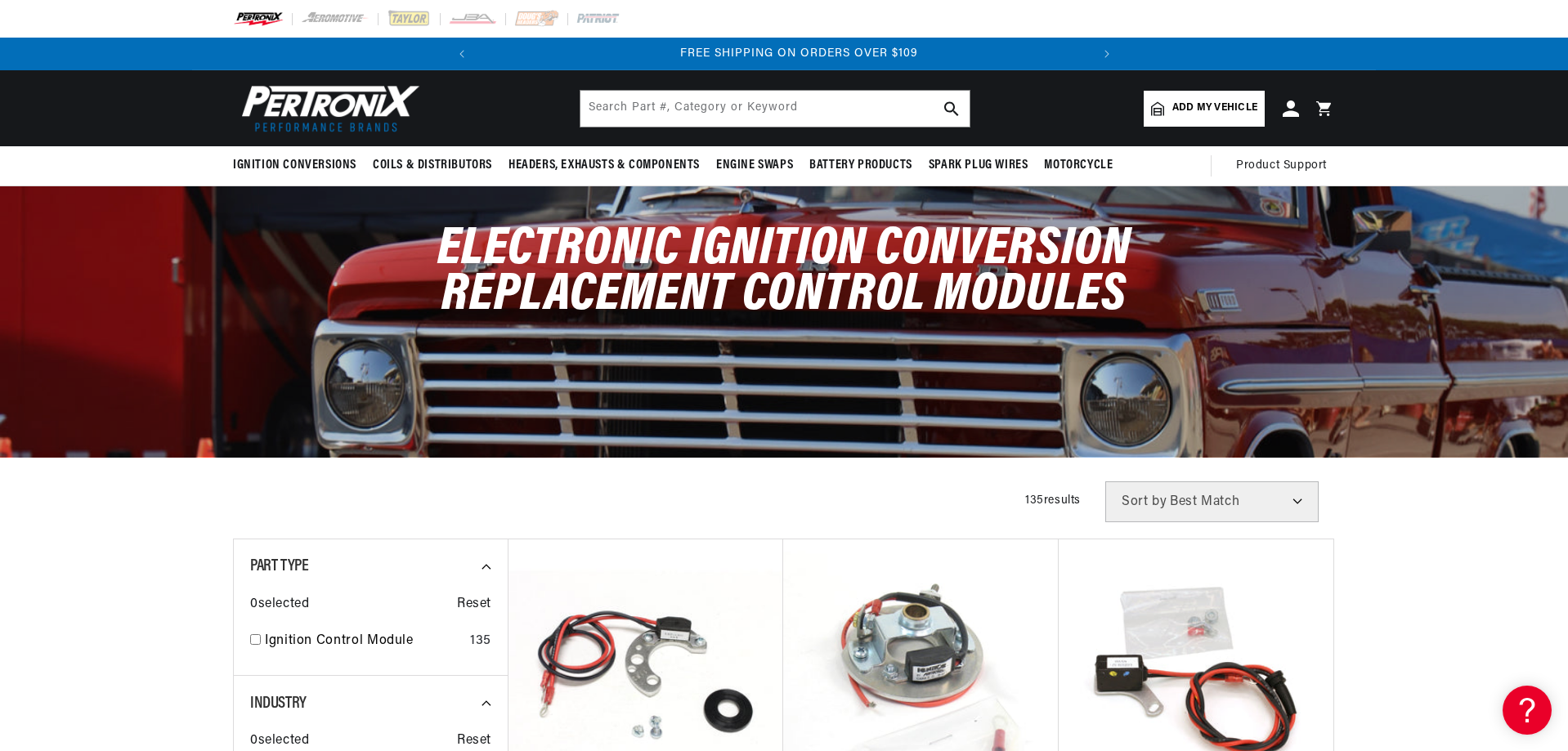
scroll to position [0, 610]
